Goal: Use online tool/utility

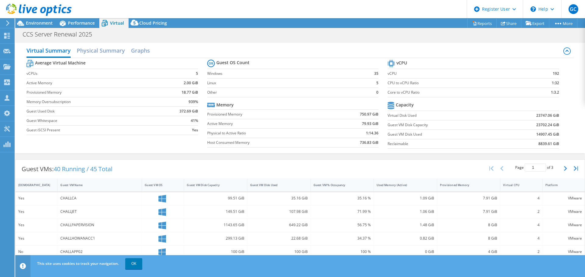
select select "USD"
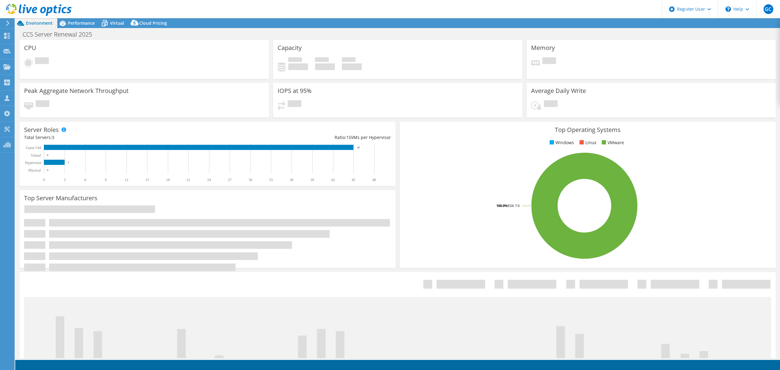
select select "USD"
